Goal: Check status

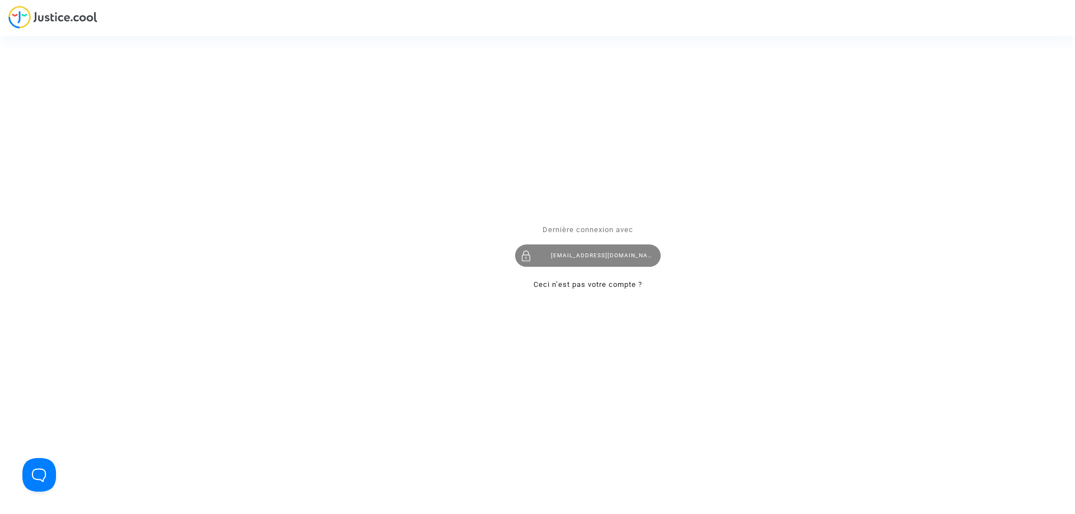
click at [574, 258] on div "imitxelena@reclamapormi.com" at bounding box center [588, 256] width 146 height 22
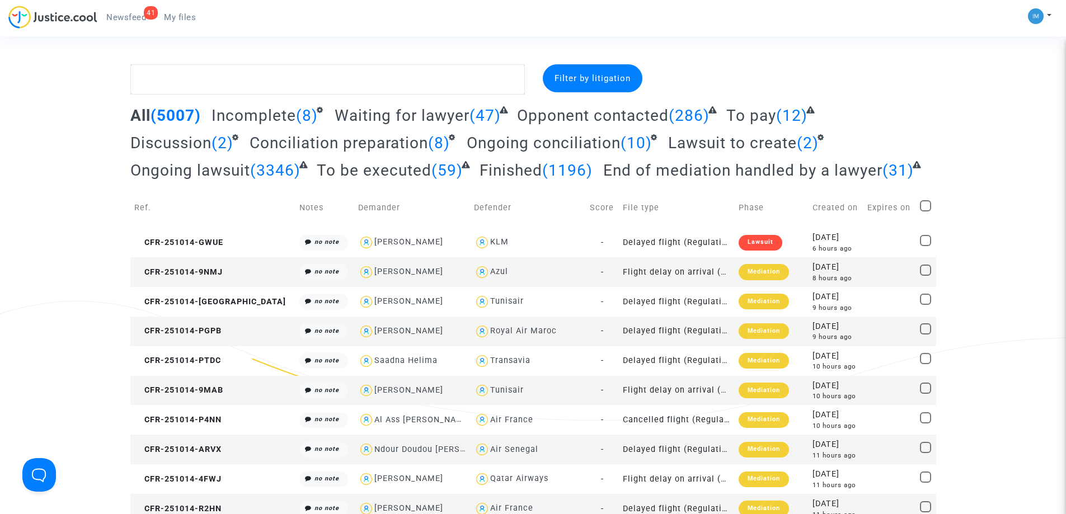
click at [396, 171] on span "To be executed" at bounding box center [374, 170] width 115 height 18
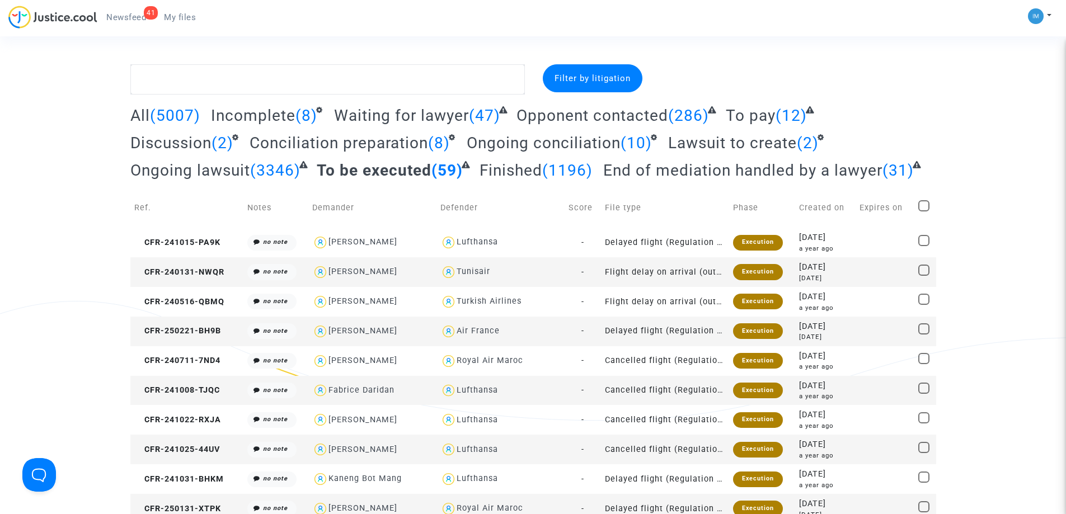
click at [757, 114] on span "To pay" at bounding box center [751, 115] width 50 height 18
